Goal: Task Accomplishment & Management: Complete application form

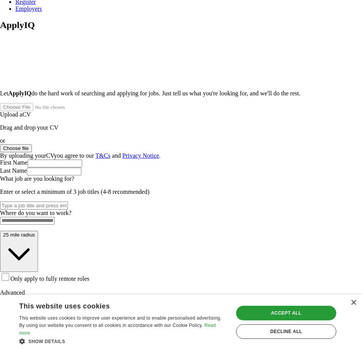
scroll to position [38, 0]
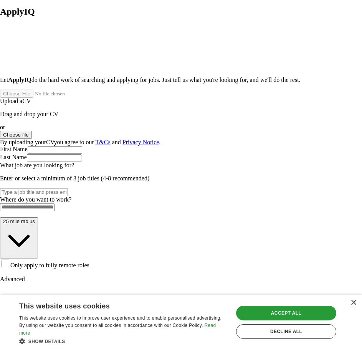
type input "**********"
click at [304, 332] on div "Decline all" at bounding box center [286, 331] width 100 height 15
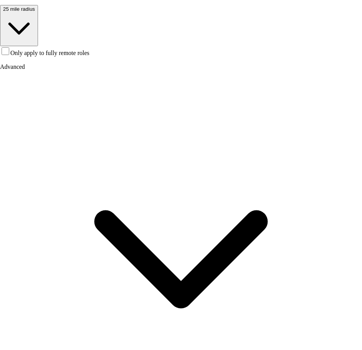
scroll to position [254, 0]
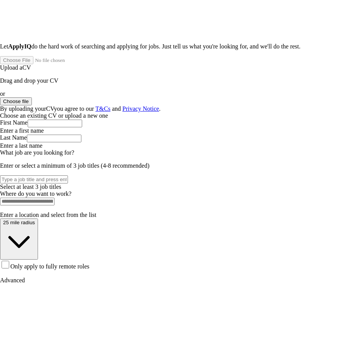
scroll to position [42, 0]
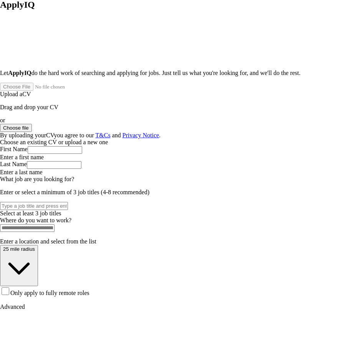
click at [32, 130] on button "Choose file" at bounding box center [16, 128] width 32 height 8
